Goal: Use online tool/utility: Utilize a website feature to perform a specific function

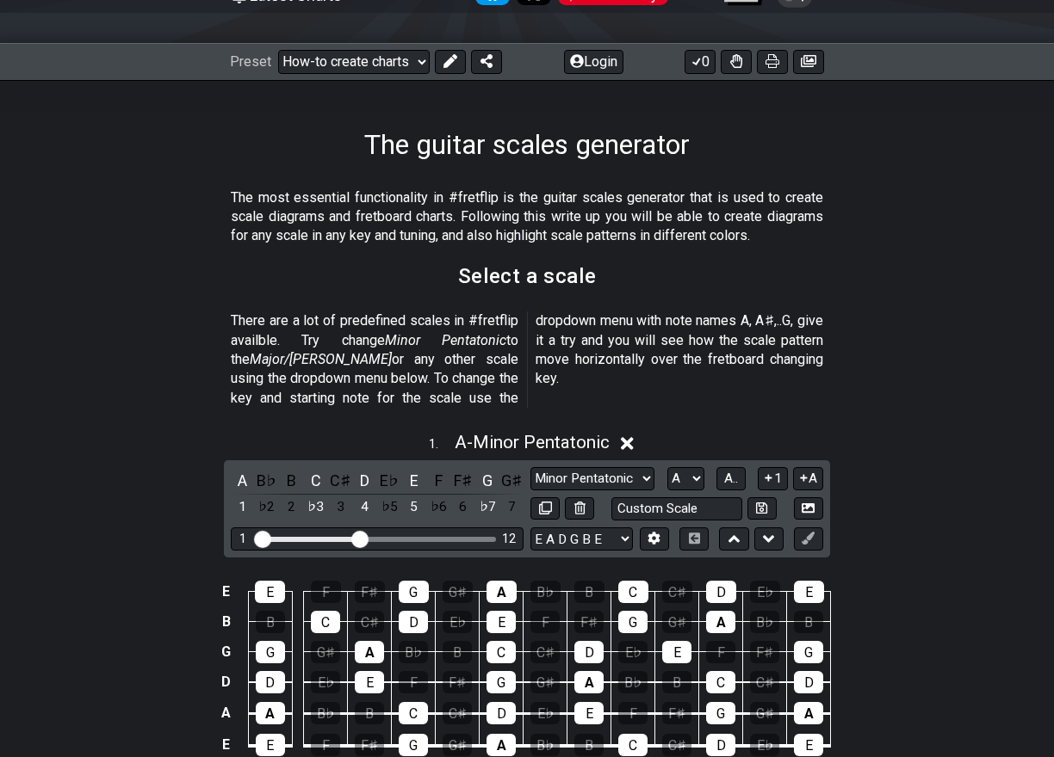
scroll to position [344, 0]
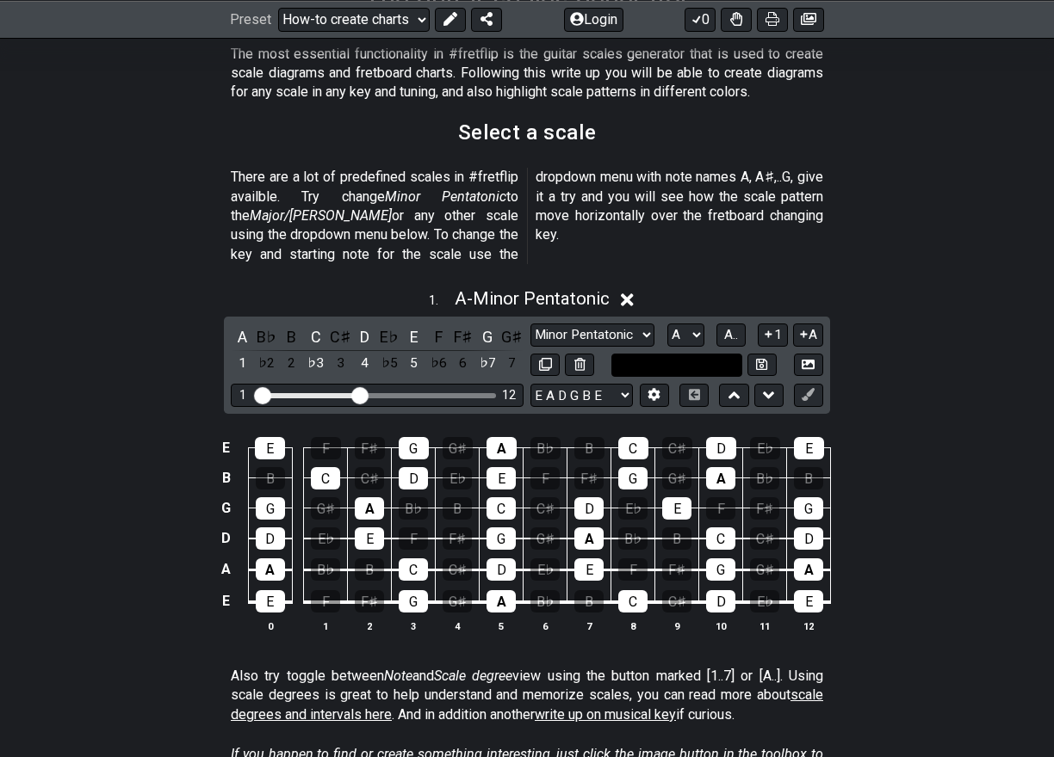
click at [671, 354] on input "text" at bounding box center [676, 365] width 131 height 23
type input "Custom Scale"
click at [637, 324] on select "Minor Pentatonic New Scale Minor Pentatonic Major Pentatonic Minor Blues Major …" at bounding box center [592, 335] width 124 height 23
click at [642, 324] on select "Minor Pentatonic New Scale Minor Pentatonic Major Pentatonic Minor Blues Major …" at bounding box center [592, 335] width 124 height 23
click at [220, 591] on td "E" at bounding box center [226, 601] width 21 height 33
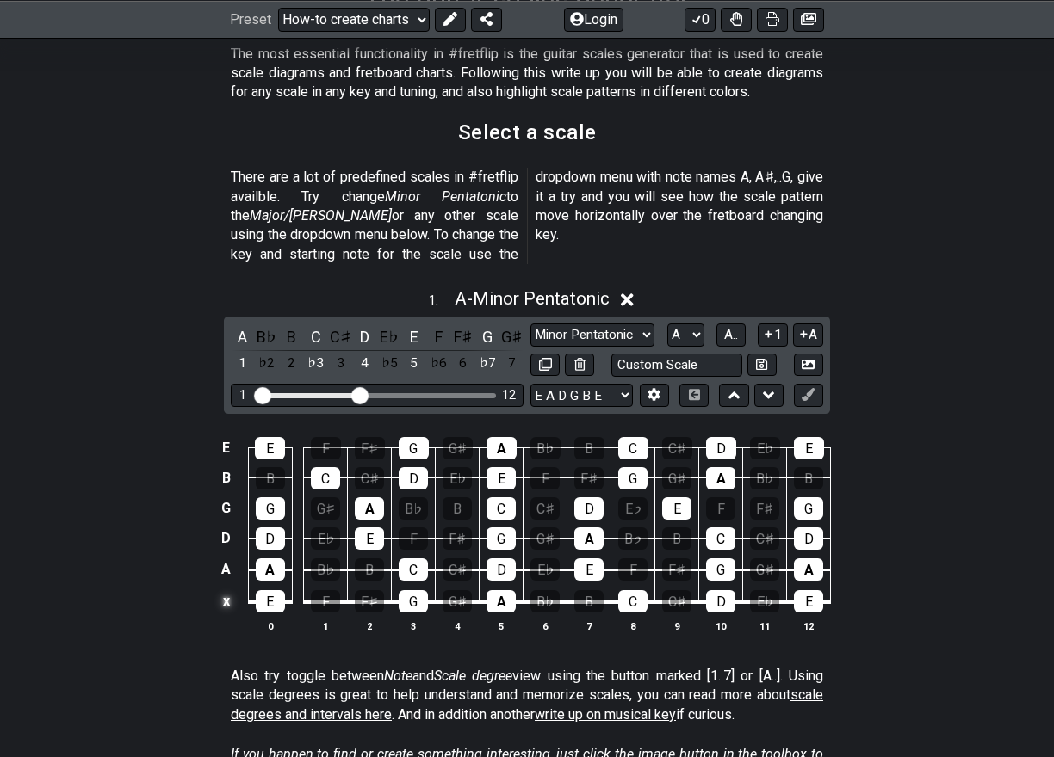
click at [222, 590] on td "x" at bounding box center [226, 601] width 21 height 33
click at [220, 590] on td "o" at bounding box center [226, 601] width 21 height 33
click at [223, 589] on td at bounding box center [226, 601] width 21 height 33
click at [618, 384] on select "E A D G B E E A D G B E E A D G B E B E A D F♯ B A D G C E A D A D G B E E♭ A♭ …" at bounding box center [581, 395] width 102 height 23
select select "D A D G A D"
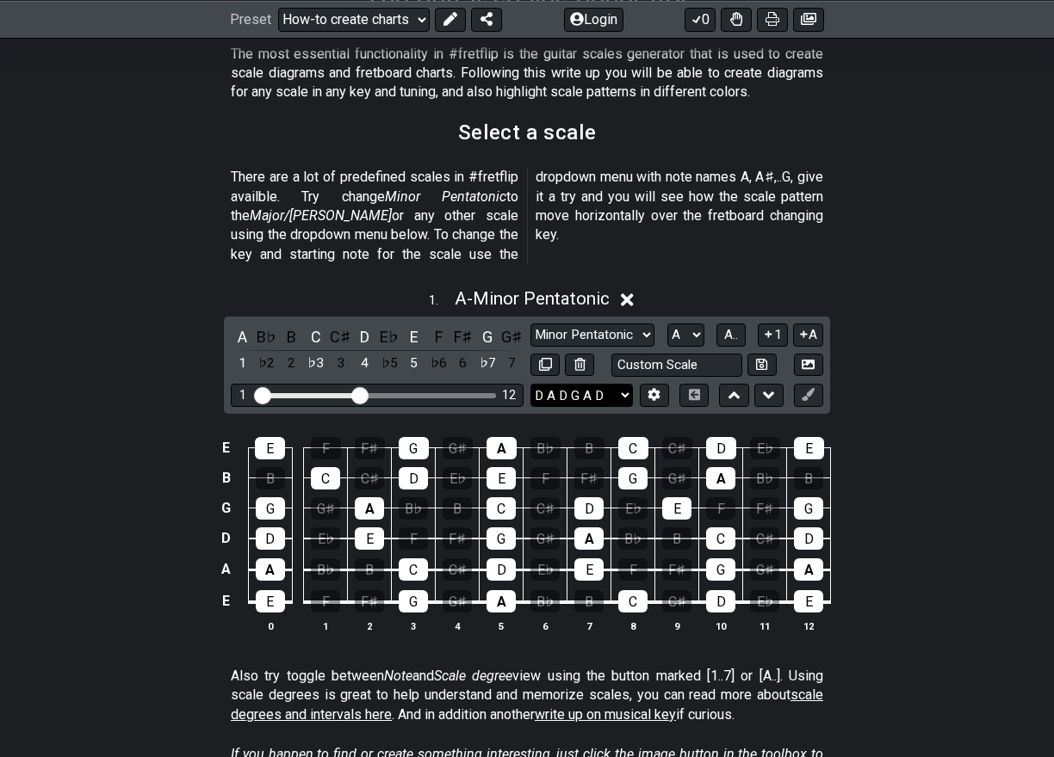
click at [530, 384] on select "E A D G B E E A D G B E E A D G B E B E A D F♯ B A D G C E A D A D G B E E♭ A♭ …" at bounding box center [581, 395] width 102 height 23
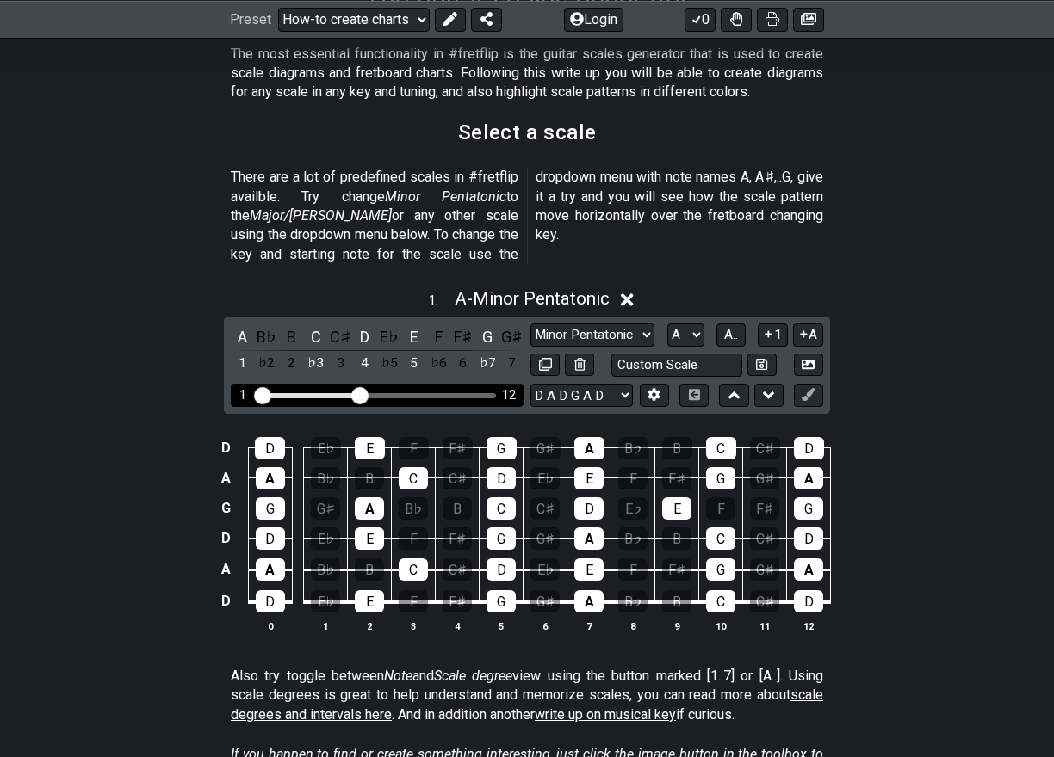
click at [358, 394] on input "Visible fret range" at bounding box center [377, 394] width 244 height 0
click at [698, 324] on select "A♭ A A♯ B♭ B C C♯ D♭ D D♯ E♭ E F F♯ G♭ G G♯" at bounding box center [685, 335] width 37 height 23
select select "D"
click at [667, 324] on select "A♭ A A♯ B♭ B C C♯ D♭ D D♯ E♭ E F F♯ G♭ G G♯" at bounding box center [685, 335] width 37 height 23
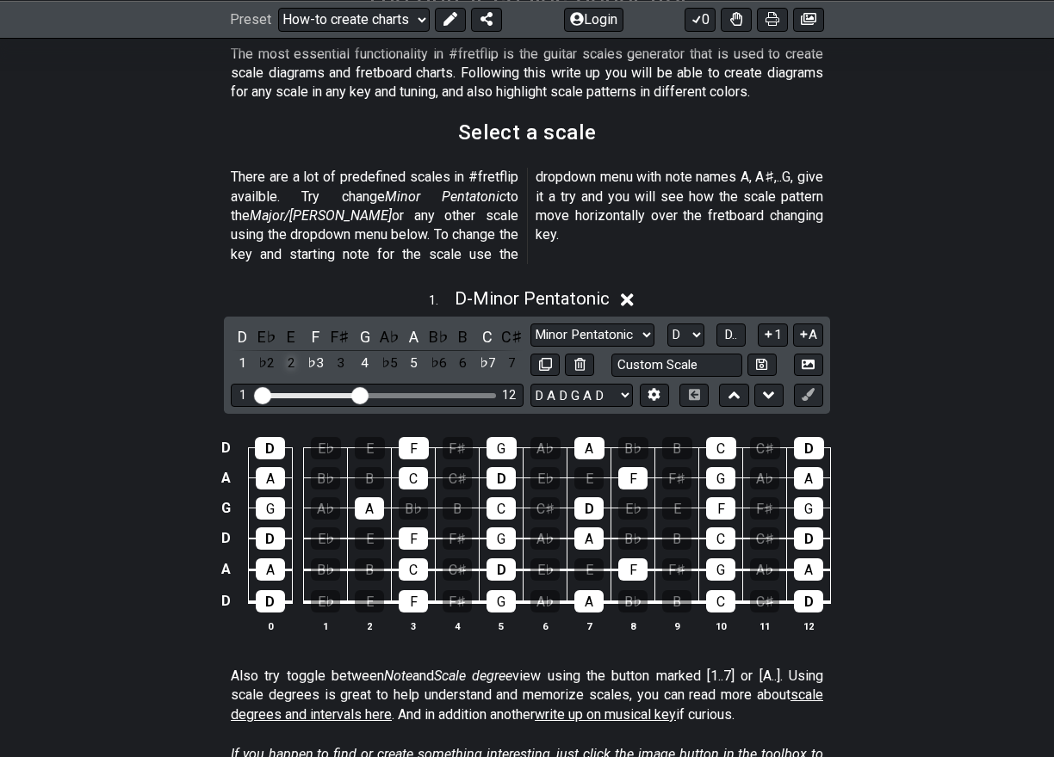
click at [290, 352] on div "2" at bounding box center [291, 363] width 22 height 23
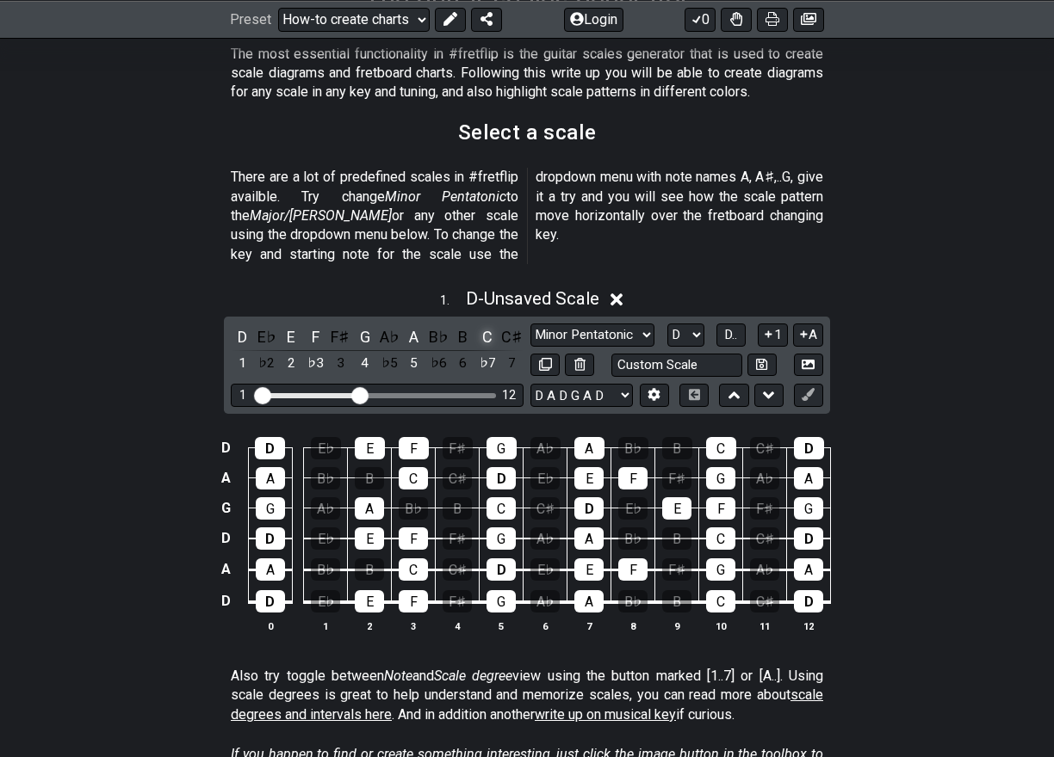
click at [492, 325] on div "C" at bounding box center [487, 336] width 22 height 23
